Goal: Download file/media

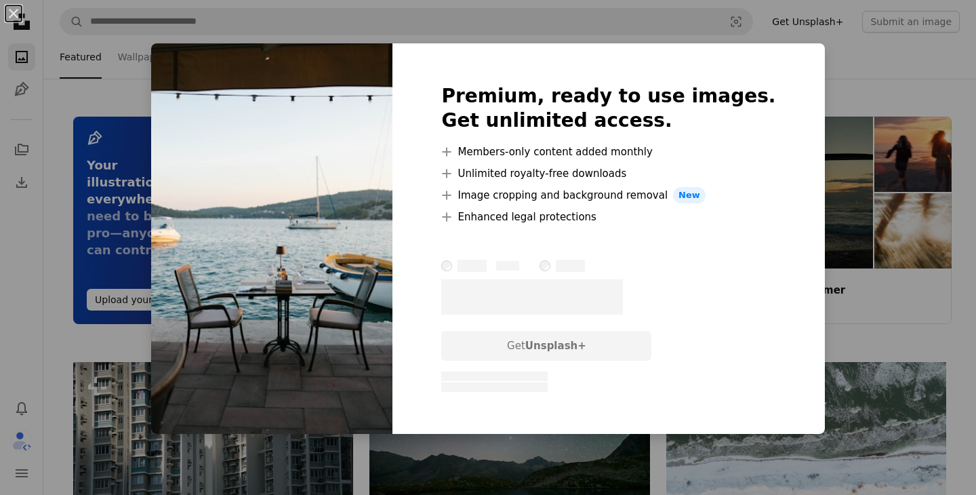
scroll to position [1453, 0]
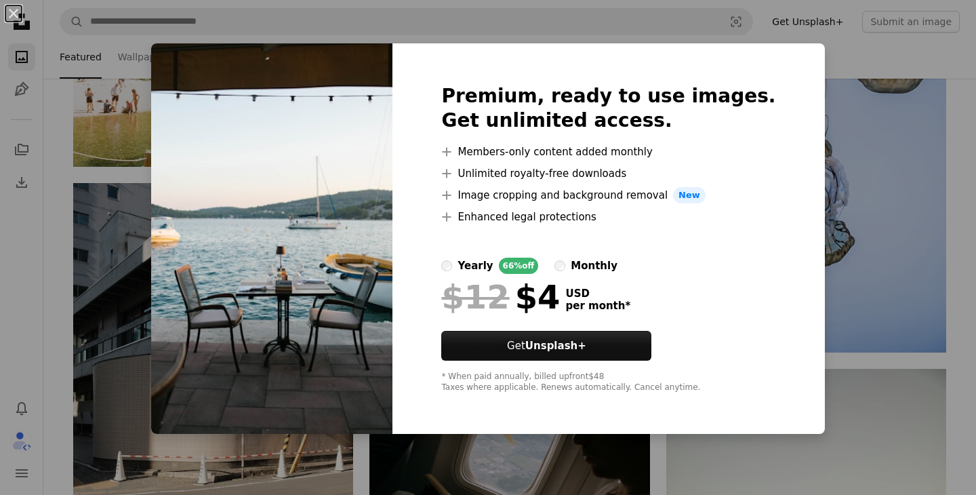
click at [807, 155] on div "An X shape Premium, ready to use images. Get unlimited access. A plus sign Memb…" at bounding box center [488, 247] width 976 height 495
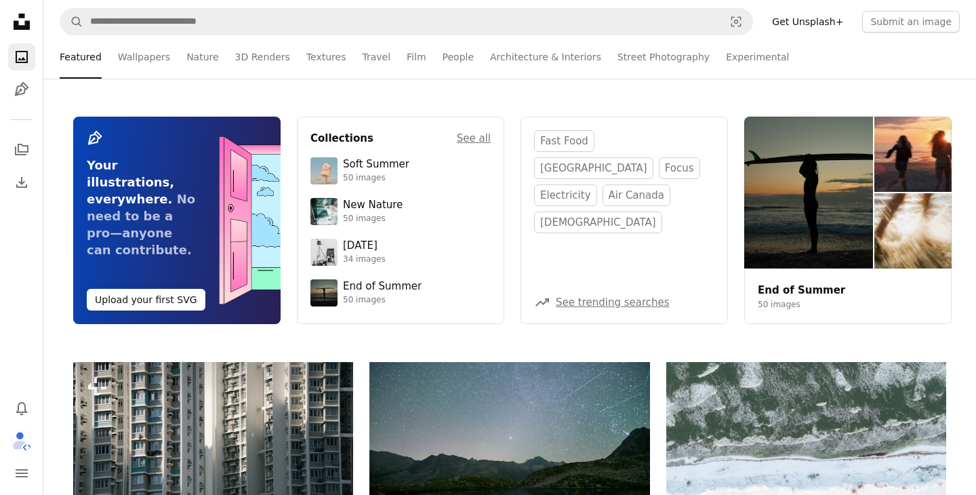
click at [773, 284] on link "End of Summer" at bounding box center [801, 290] width 87 height 12
click at [350, 168] on div "Soft Summer" at bounding box center [376, 165] width 66 height 14
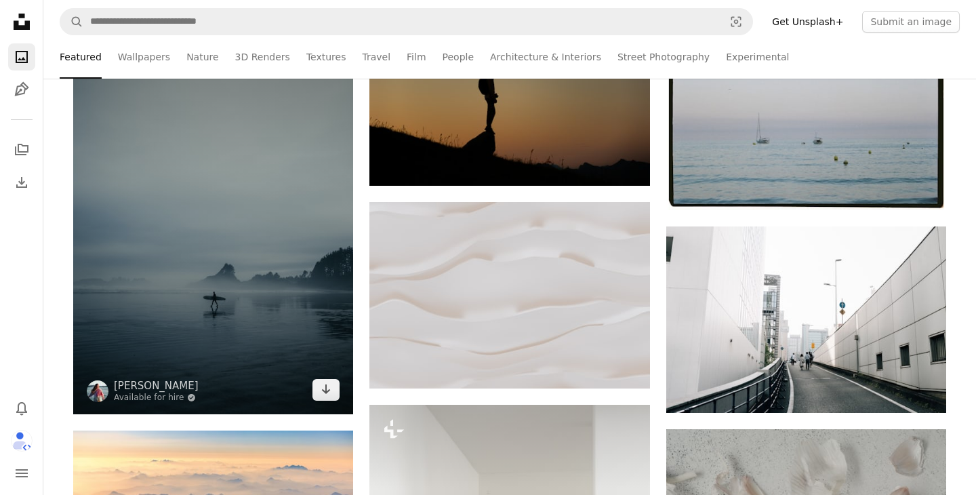
scroll to position [570, 0]
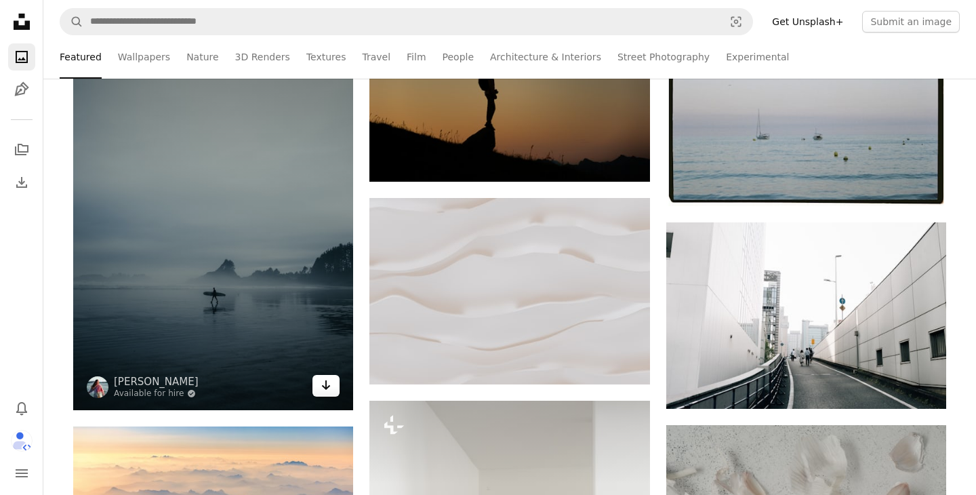
click at [327, 385] on icon "Arrow pointing down" at bounding box center [326, 385] width 11 height 16
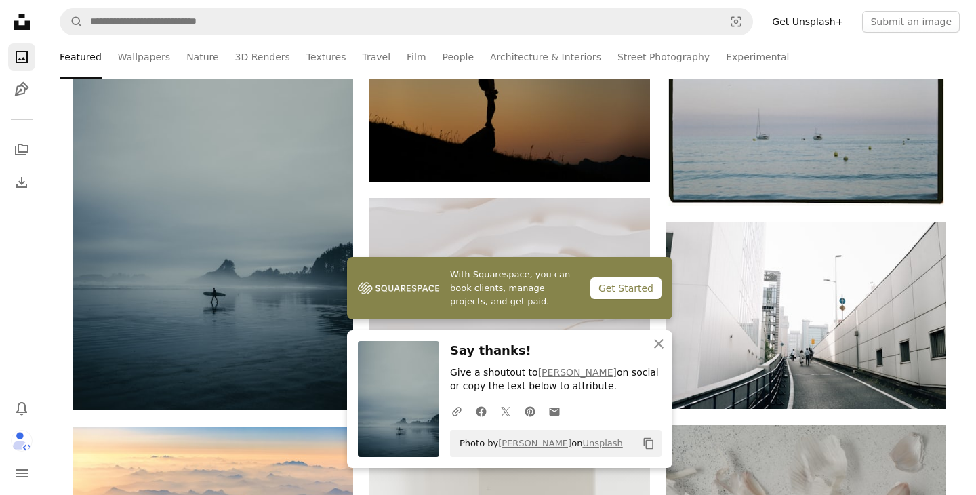
click at [647, 443] on icon "Copy content" at bounding box center [648, 443] width 12 height 12
click at [458, 410] on icon "A URL sharing icon (chains)" at bounding box center [457, 411] width 12 height 12
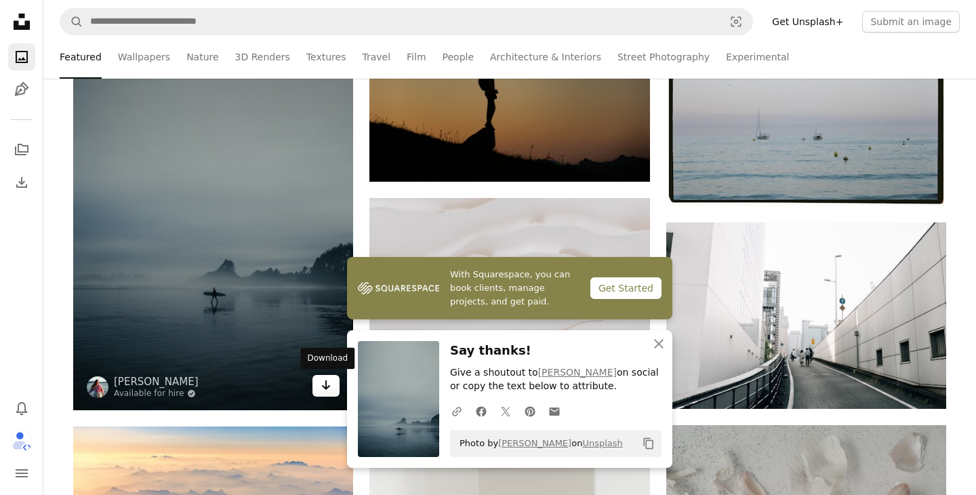
click at [326, 386] on icon "Download" at bounding box center [326, 384] width 9 height 9
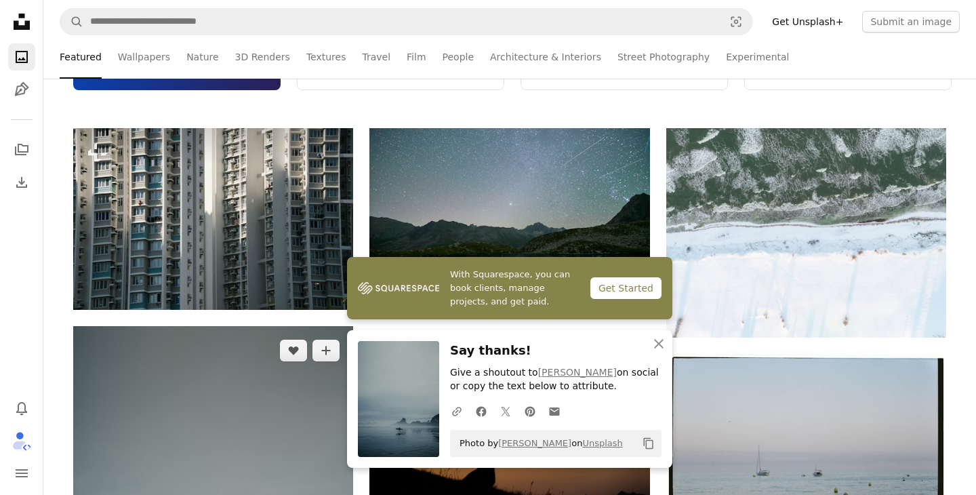
scroll to position [0, 0]
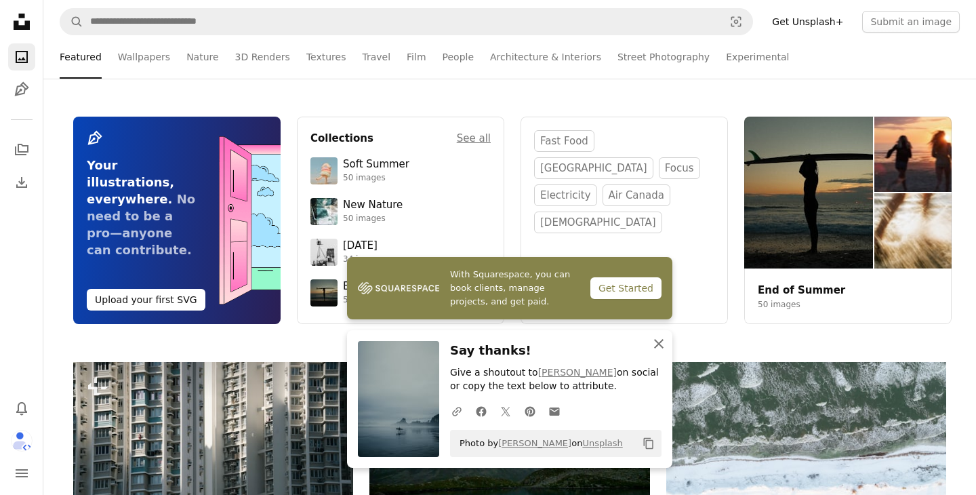
click at [657, 342] on icon "An X shape" at bounding box center [659, 343] width 16 height 16
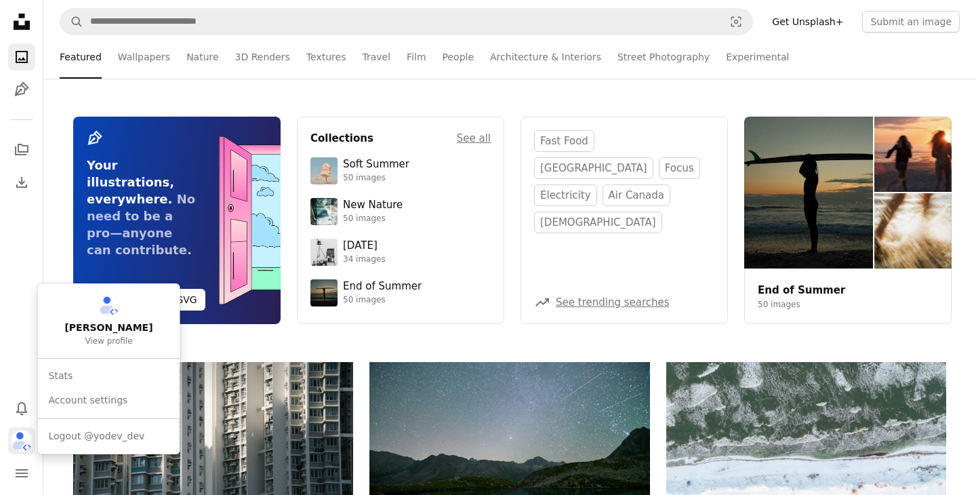
click at [21, 441] on img "Profile" at bounding box center [22, 441] width 22 height 22
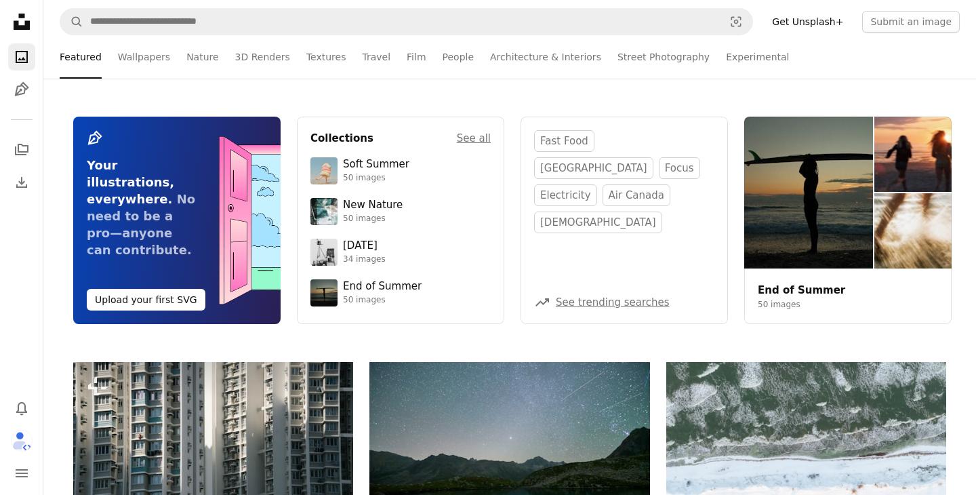
click at [20, 19] on icon "Unsplash logo Unsplash Home" at bounding box center [21, 21] width 27 height 27
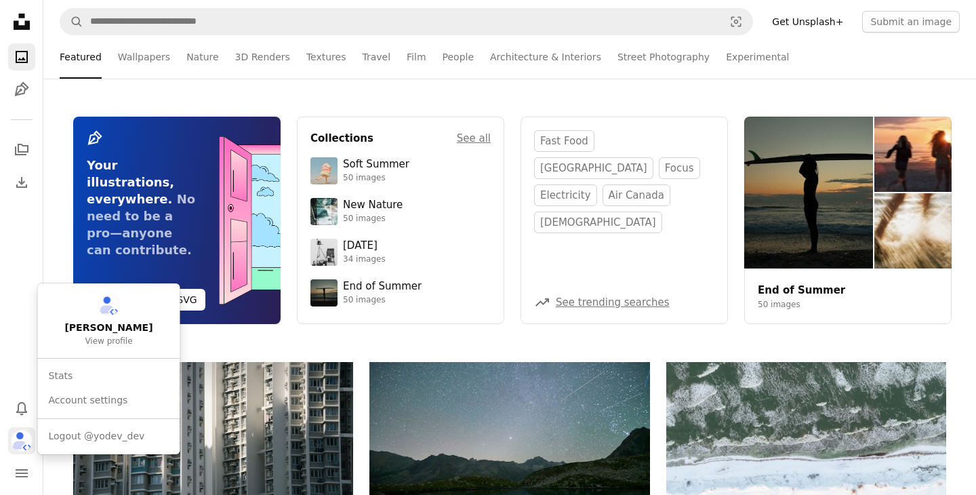
click at [19, 439] on img "Profile" at bounding box center [22, 441] width 22 height 22
click at [108, 335] on link "[PERSON_NAME] View profile" at bounding box center [108, 321] width 131 height 64
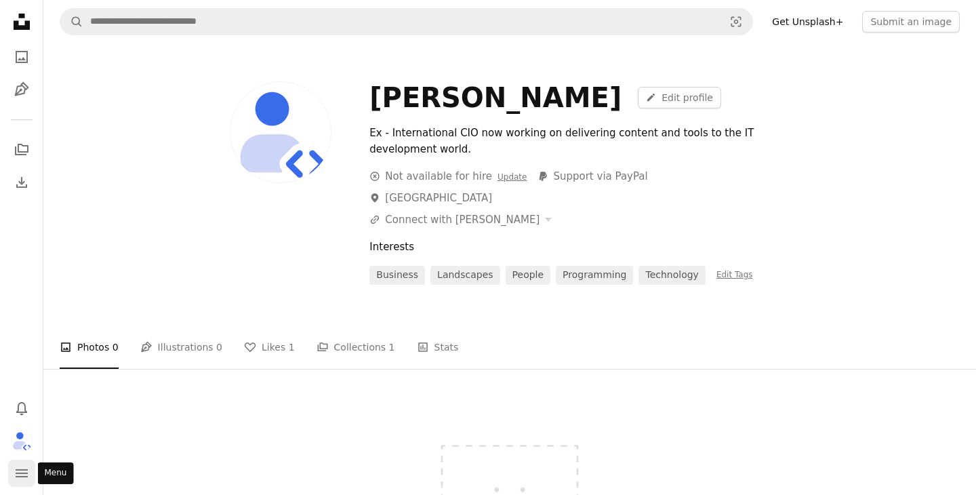
click at [25, 474] on icon "navigation menu" at bounding box center [22, 473] width 16 height 16
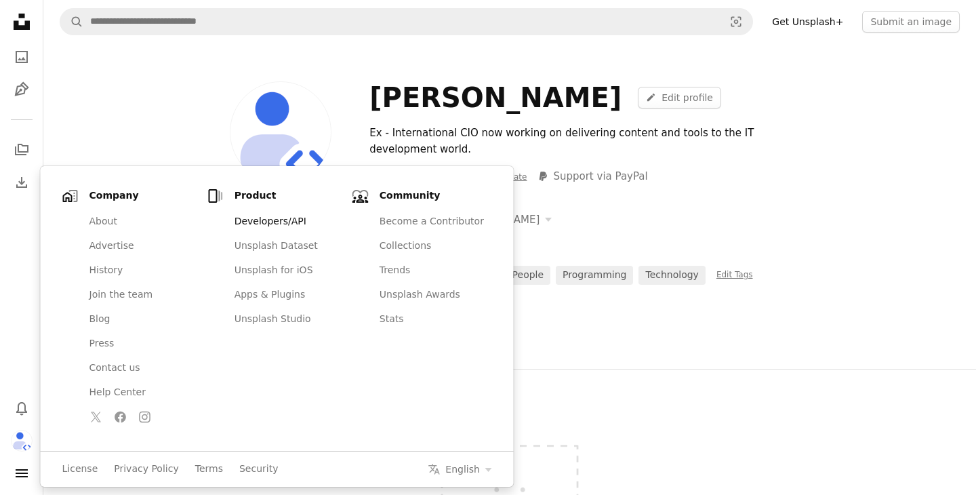
click at [250, 222] on link "Developers/API" at bounding box center [286, 221] width 121 height 24
